Goal: Ask a question

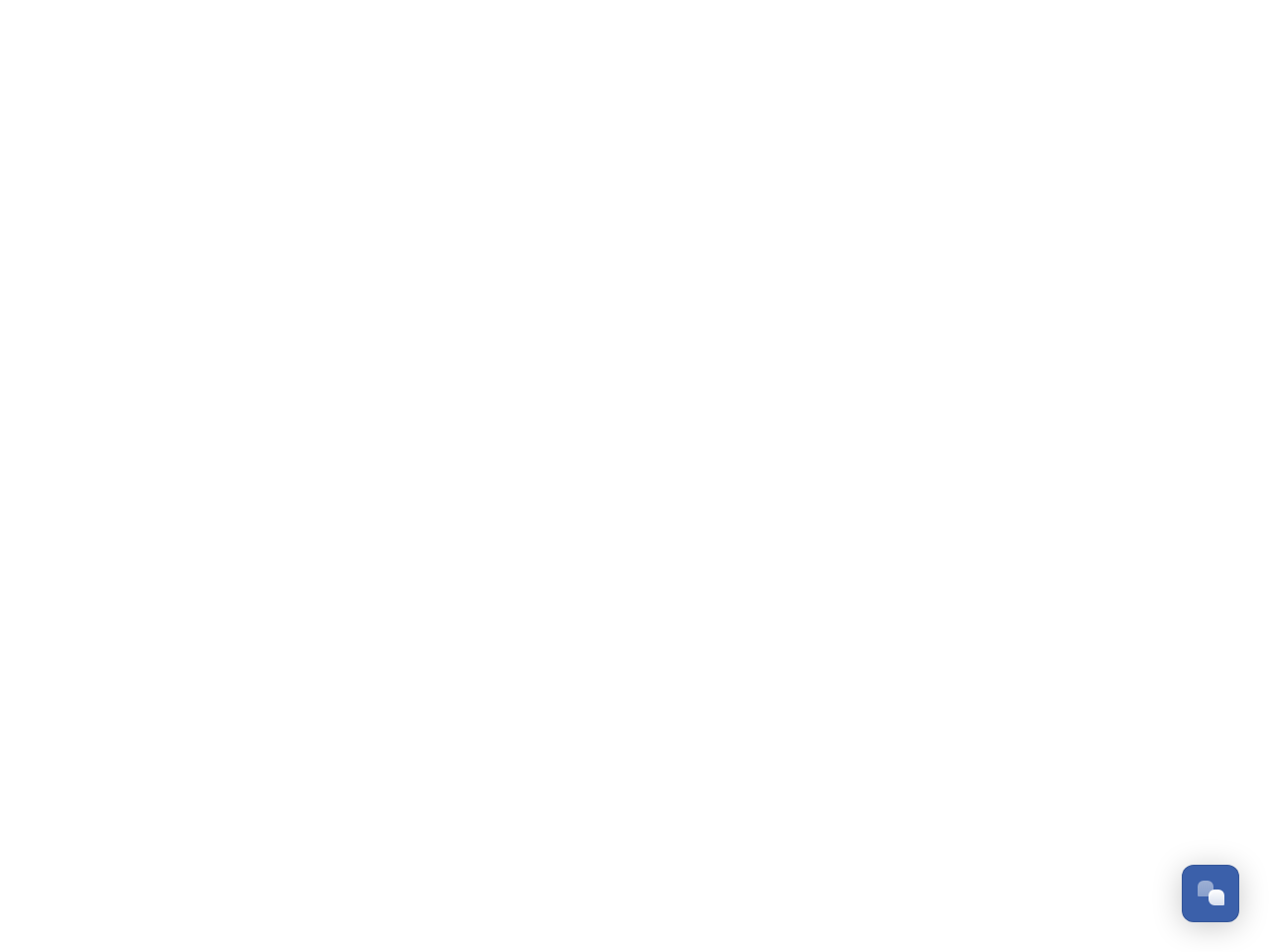
click at [1211, 893] on div "Open Chat" at bounding box center [1217, 897] width 16 height 16
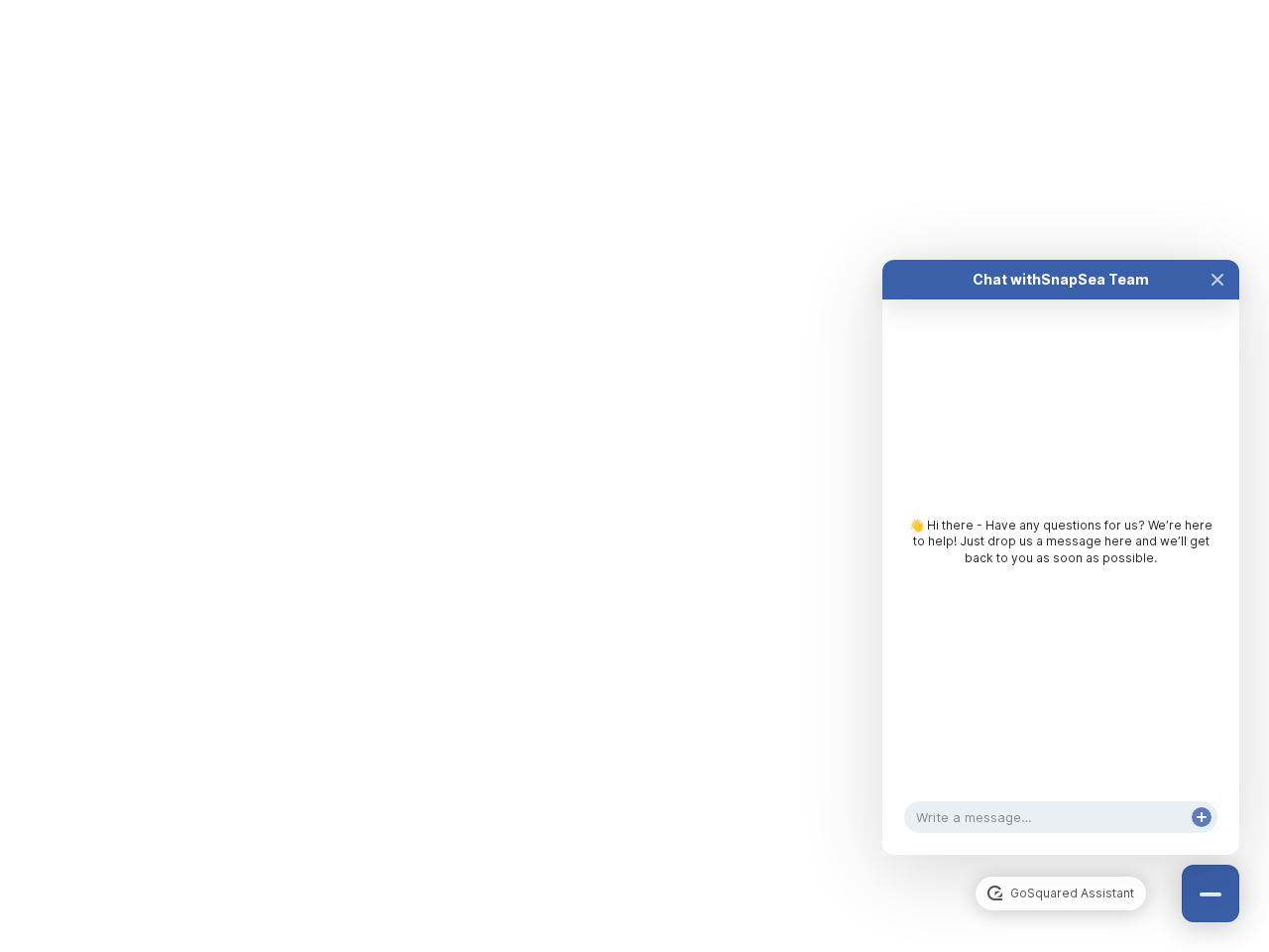
click at [1218, 672] on div "👋 Hi there - Have any questions for us? We’re here to help! Just drop us a mess…" at bounding box center [1061, 547] width 357 height 495
click at [1061, 0] on html "/p/collection/tempest/tourism-academy-2025 Dismiss GoSquared Assistant Chat wit…" at bounding box center [634, 0] width 1269 height 0
click at [1061, 577] on div "👋 Hi there - Have any questions for us? We’re here to help! Just drop us a mess…" at bounding box center [1061, 547] width 357 height 495
click at [1218, 300] on div "👋 Hi there - Have any questions for us? We’re here to help! Just drop us a mess…" at bounding box center [1061, 547] width 357 height 495
click at [1202, 836] on div "Chat with SnapSea Team GoSquared Assistant 👋 Hi there - Have any questions for …" at bounding box center [1061, 557] width 357 height 595
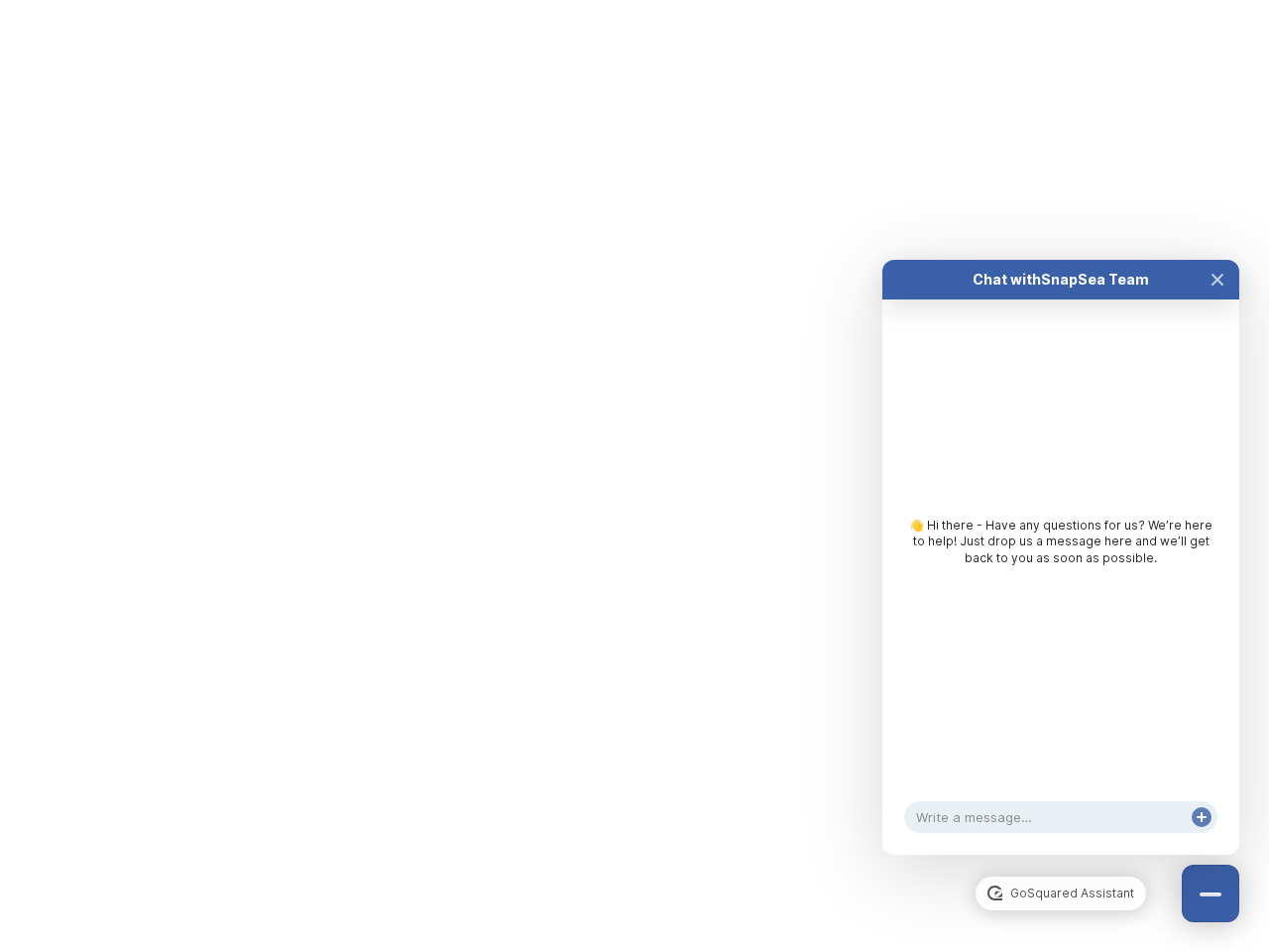
click at [1202, 836] on div "Chat with SnapSea Team GoSquared Assistant 👋 Hi there - Have any questions for …" at bounding box center [1061, 557] width 357 height 595
click at [634, 0] on html "/p/collection/tempest/tourism-academy-2025 Dismiss GoSquared Assistant Chat wit…" at bounding box center [634, 0] width 1269 height 0
click at [620, 0] on html "/p/collection/tempest/tourism-academy-2025 Dismiss GoSquared Assistant Chat wit…" at bounding box center [634, 0] width 1269 height 0
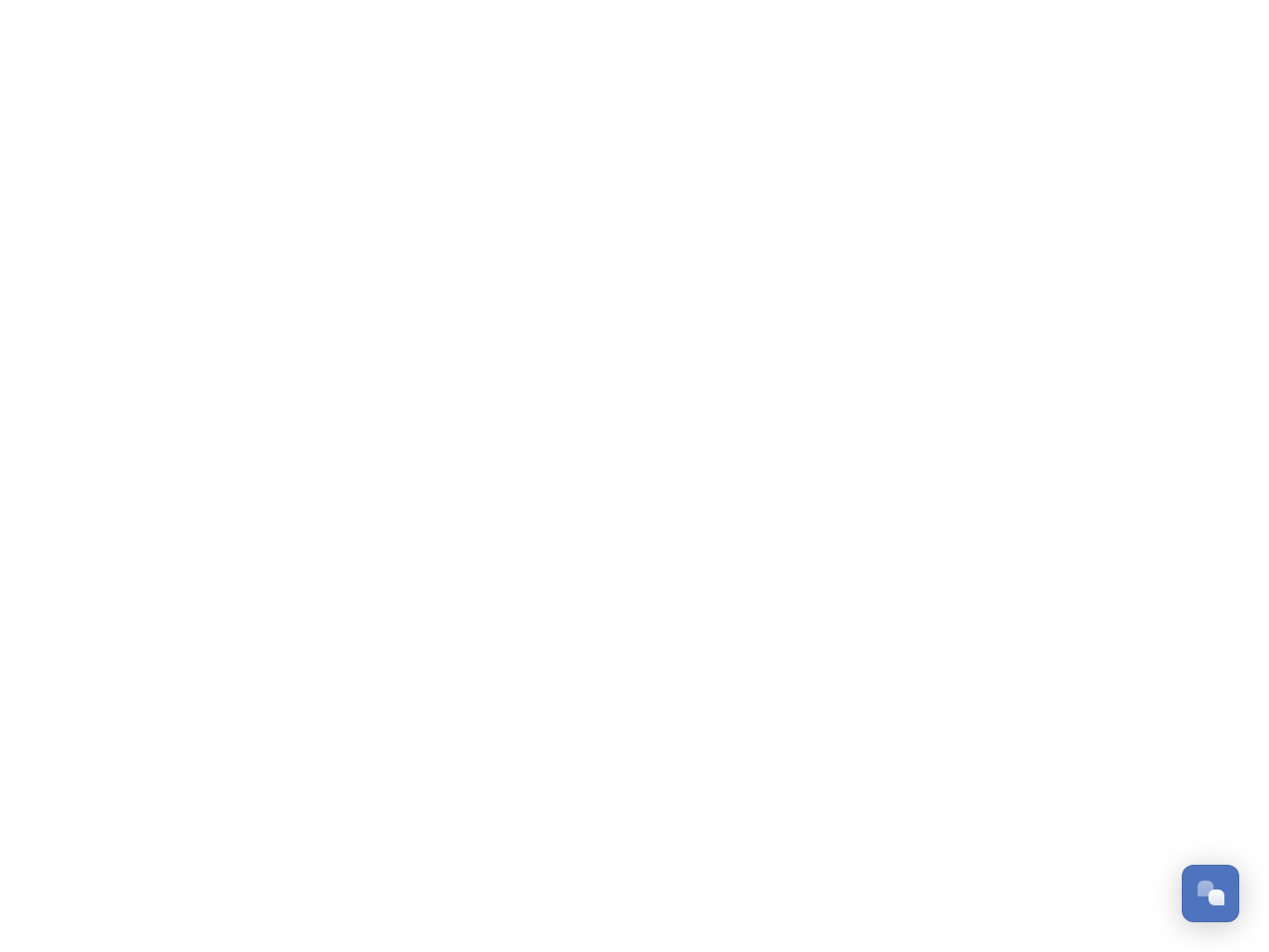
click at [1211, 893] on div "Open Chat" at bounding box center [1217, 897] width 16 height 16
click at [1218, 0] on html "/p/collection/tempest/tourism-academy-2025 Dismiss GoSquared Assistant Chat wit…" at bounding box center [634, 0] width 1269 height 0
click at [1061, 855] on div "Chat with SnapSea Team GoSquared Assistant 👋 Hi there - Have any questions for …" at bounding box center [1061, 577] width 357 height 595
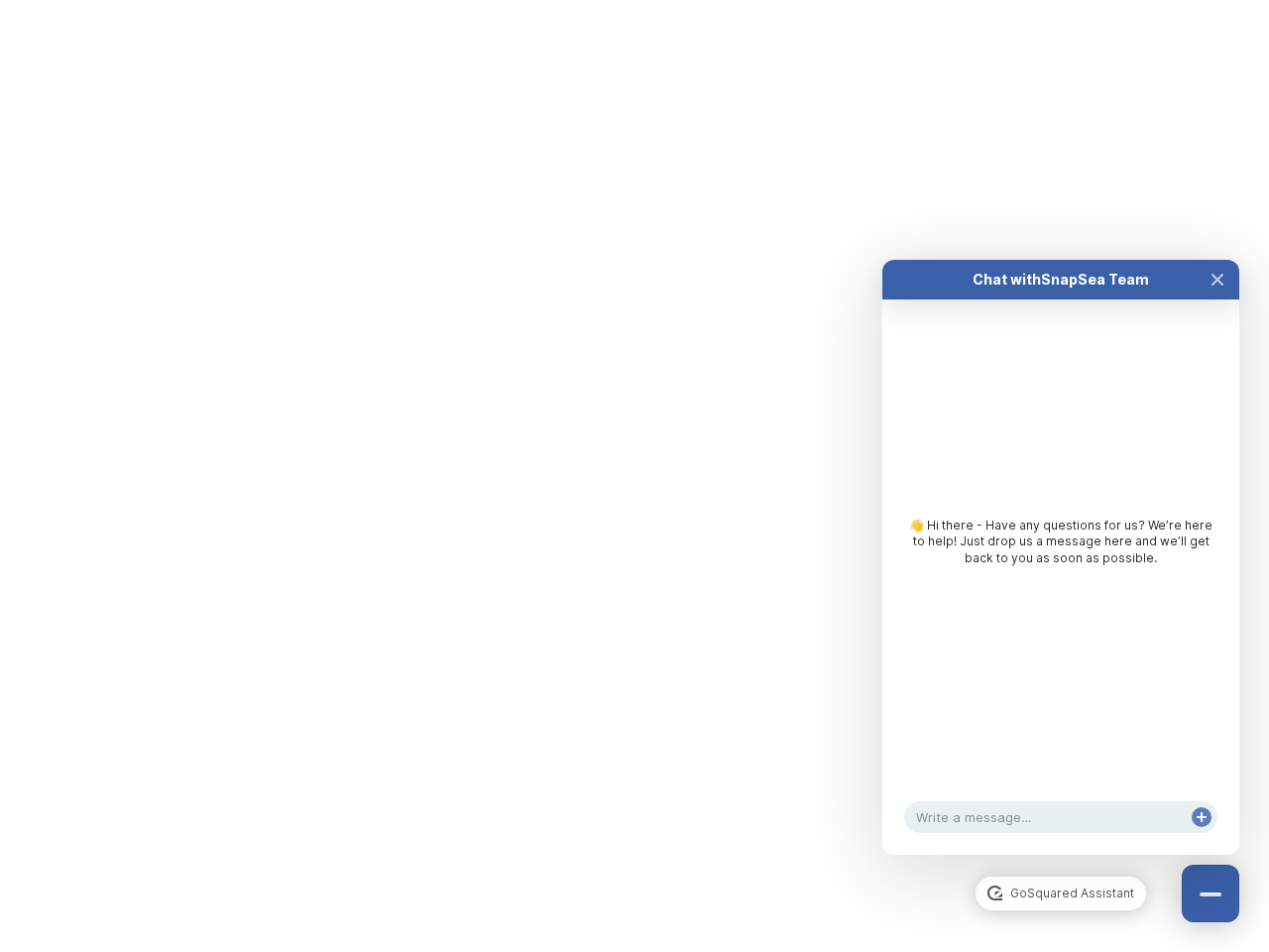
click at [1061, 566] on div "👋 Hi there - Have any questions for us? We’re here to help! Just drop us a mess…" at bounding box center [1061, 542] width 318 height 50
click at [1218, 300] on div "👋 Hi there - Have any questions for us? We’re here to help! Just drop us a mess…" at bounding box center [1061, 547] width 357 height 495
click at [1202, 836] on div "Chat with SnapSea Team GoSquared Assistant 👋 Hi there - Have any questions for …" at bounding box center [1061, 557] width 357 height 595
click at [634, 0] on html "/p/collection/tempest/tourism-academy-2025 Dismiss GoSquared Assistant Chat wit…" at bounding box center [634, 0] width 1269 height 0
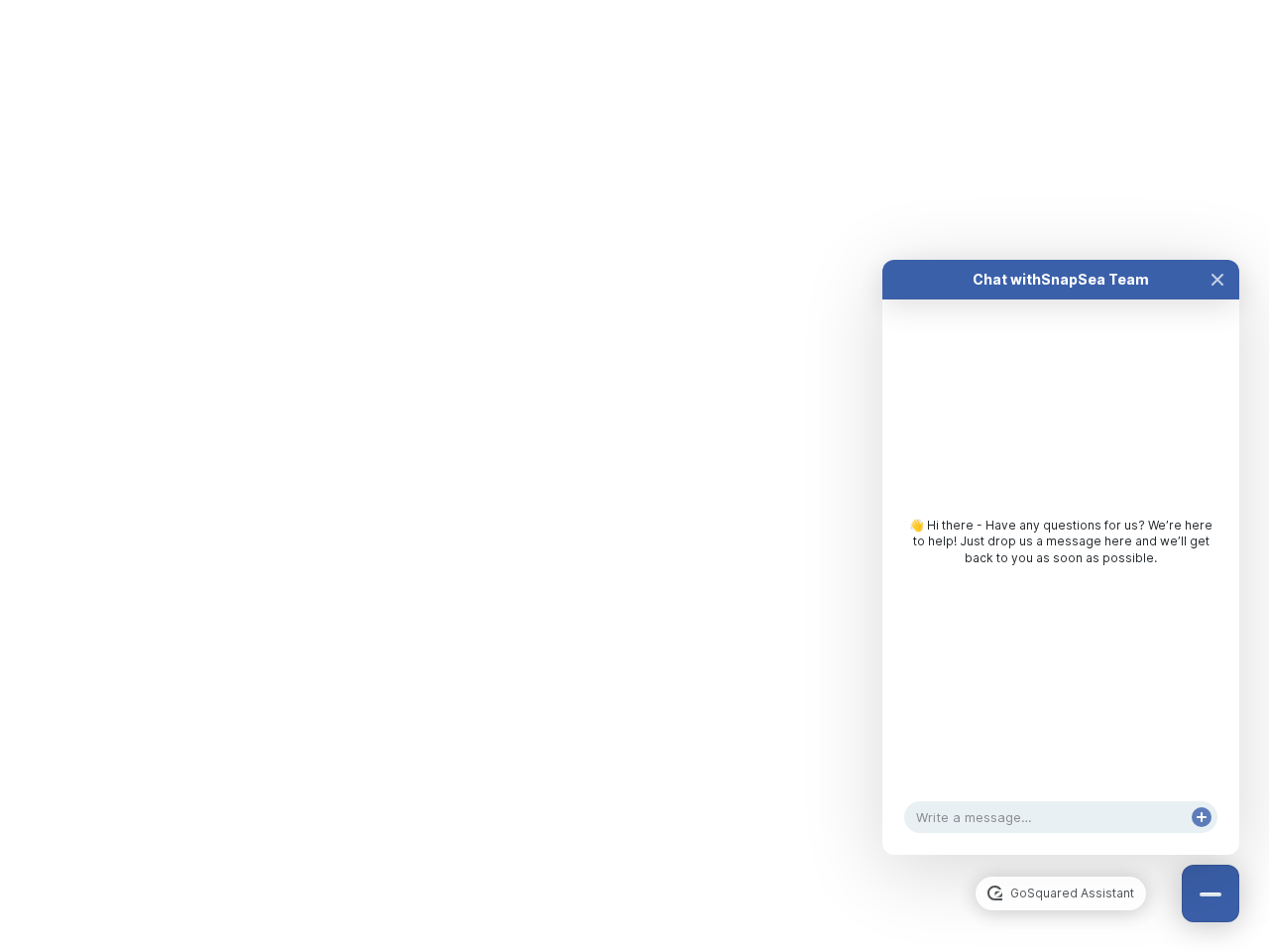
click at [620, 0] on html "/p/collection/tempest/tourism-academy-2025 Dismiss GoSquared Assistant Chat wit…" at bounding box center [634, 0] width 1269 height 0
